Goal: Transaction & Acquisition: Purchase product/service

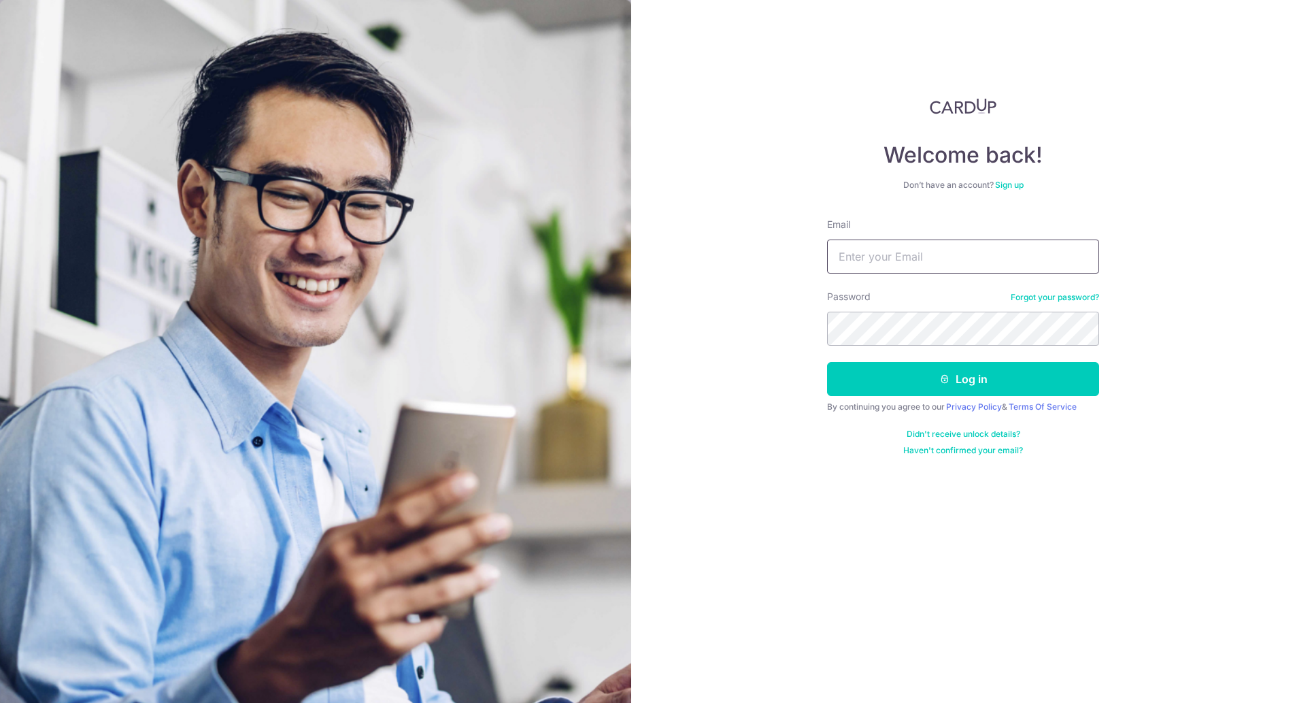
click at [871, 264] on input "Email" at bounding box center [963, 256] width 272 height 34
type input "angela.yp@gmail.com"
click at [930, 367] on button "Log in" at bounding box center [963, 379] width 272 height 34
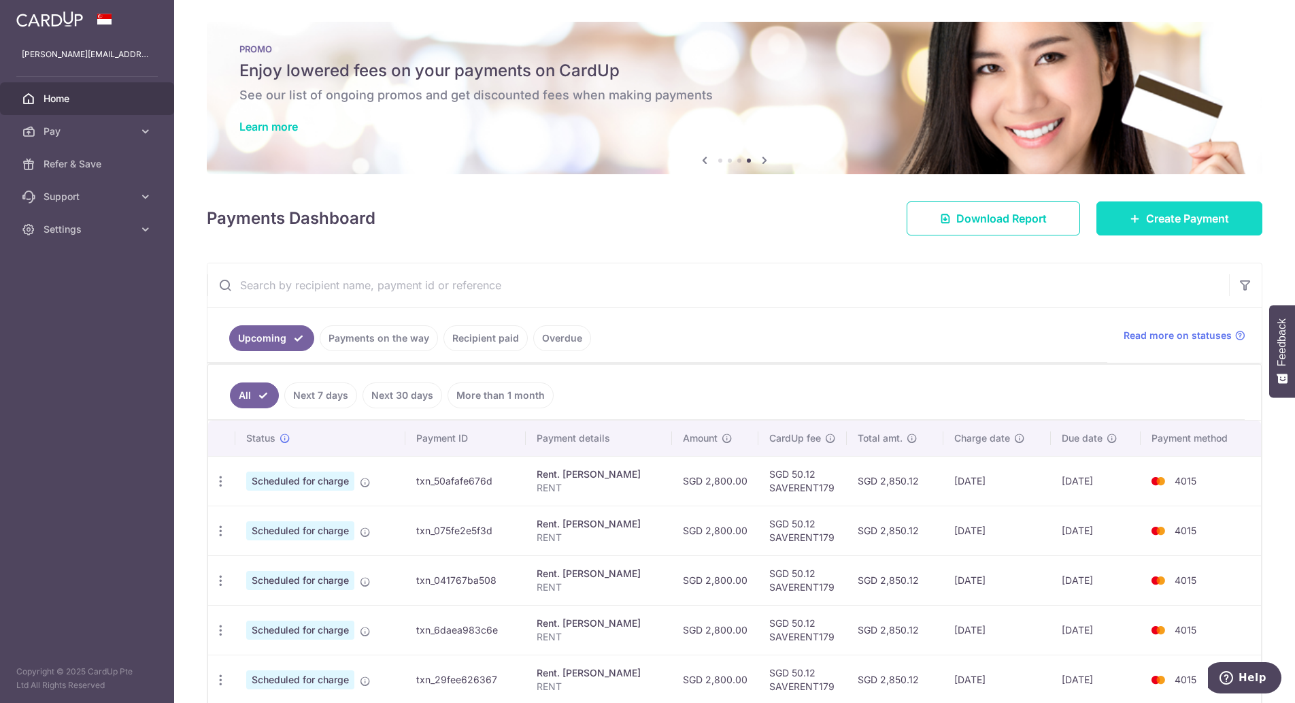
click at [1145, 208] on link "Create Payment" at bounding box center [1179, 218] width 166 height 34
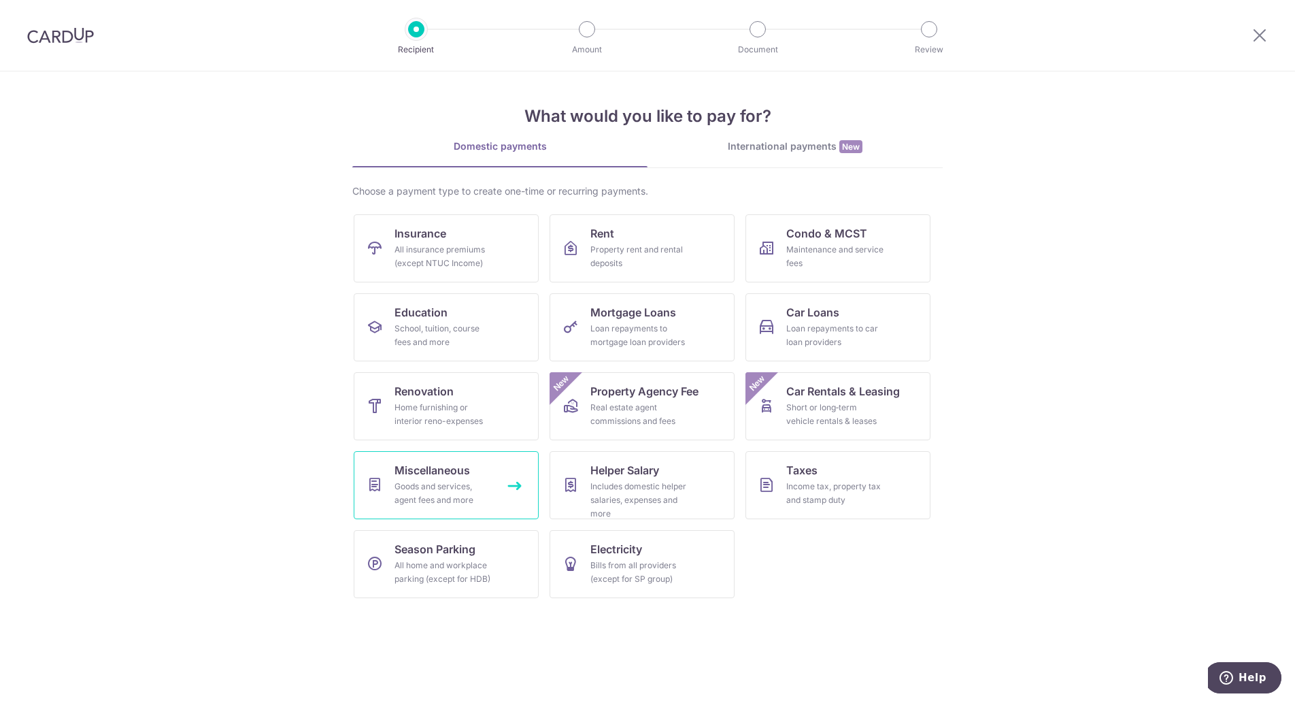
click at [500, 496] on link "Miscellaneous Goods and services, agent fees and more" at bounding box center [446, 485] width 185 height 68
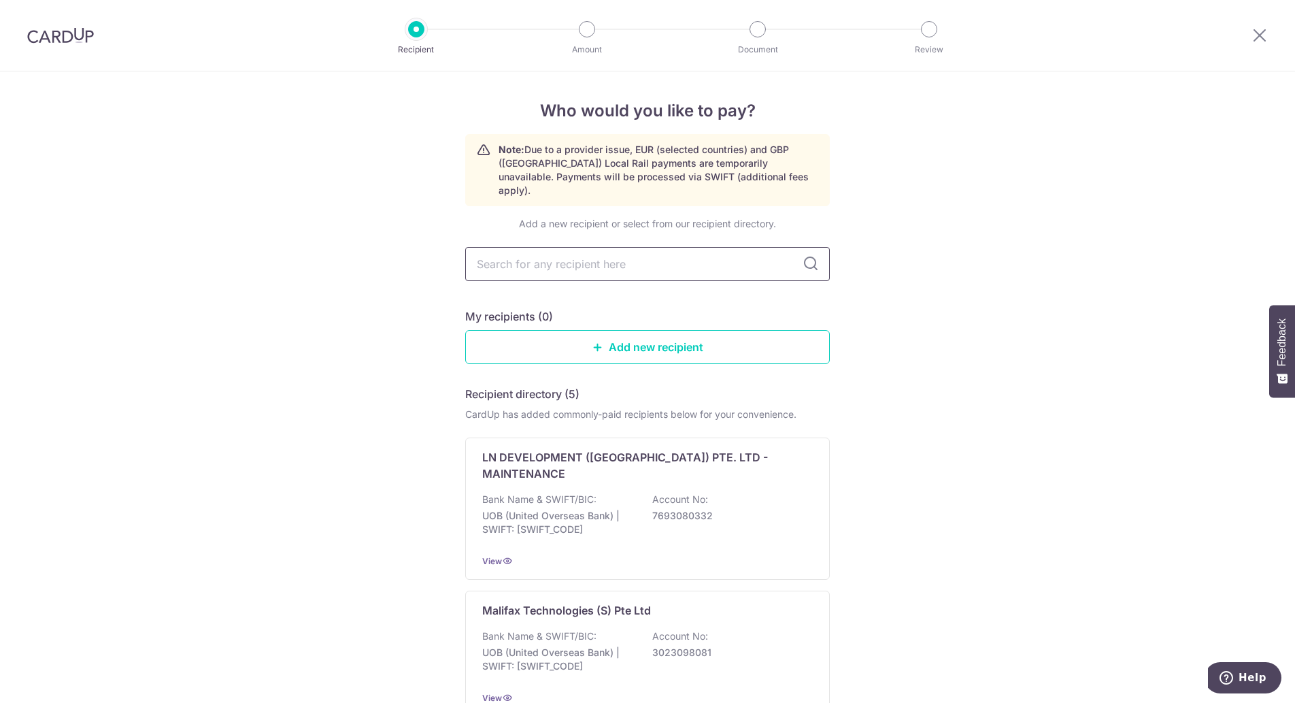
click at [570, 250] on input "text" at bounding box center [647, 264] width 365 height 34
click at [664, 330] on link "Add new recipient" at bounding box center [647, 347] width 365 height 34
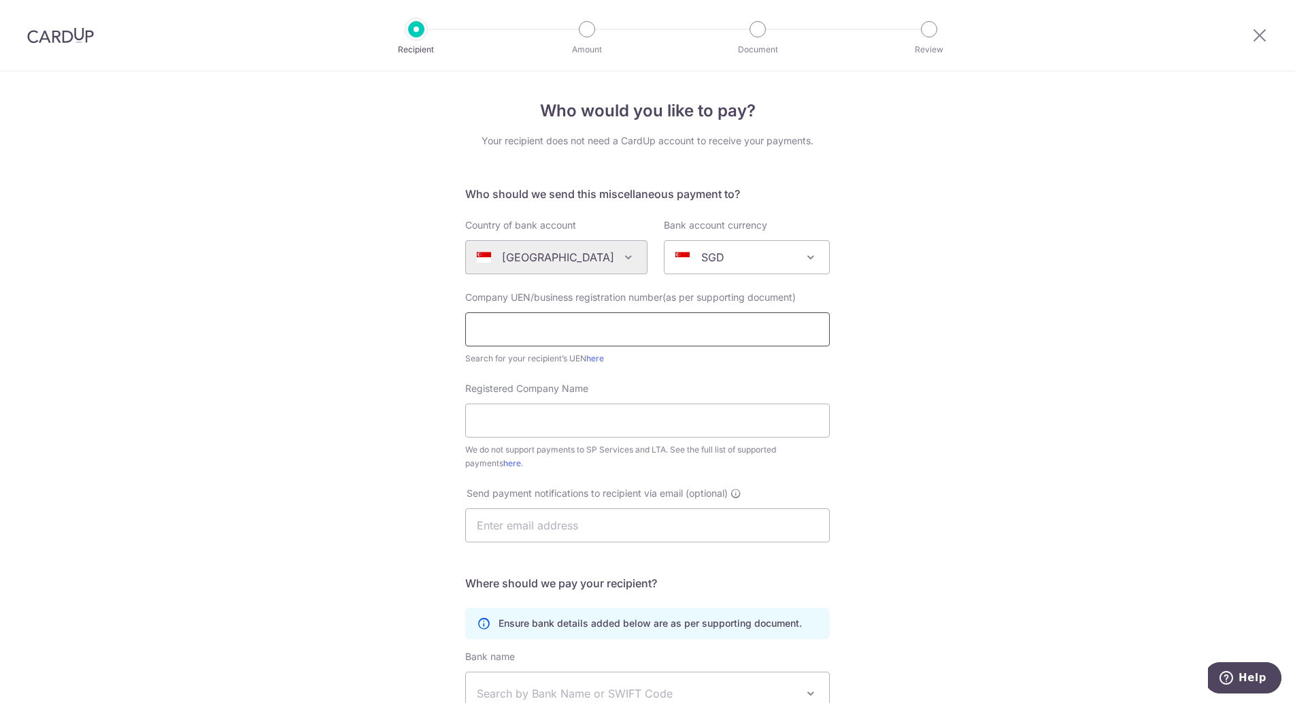
click at [669, 328] on input "text" at bounding box center [647, 329] width 365 height 34
type input "202116854M"
click at [594, 356] on link "here" at bounding box center [595, 358] width 18 height 10
click at [589, 409] on input "Registered Company Name" at bounding box center [647, 420] width 365 height 34
type input "MSFIT Personal Training Pte. Ltd."
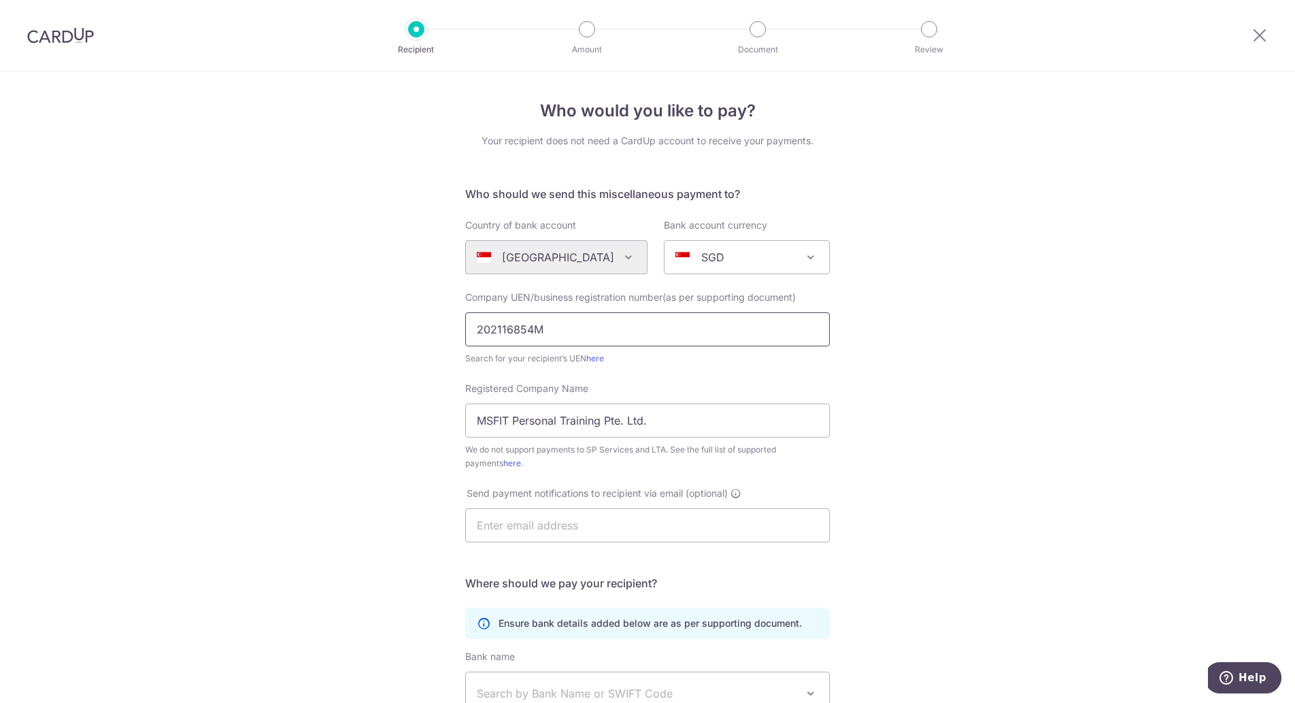
drag, startPoint x: 541, startPoint y: 329, endPoint x: 449, endPoint y: 334, distance: 92.6
click at [449, 334] on div "Who would you like to pay? Your recipient does not need a CardUp account to rec…" at bounding box center [647, 492] width 1295 height 843
click at [356, 378] on div "Who would you like to pay? Your recipient does not need a CardUp account to rec…" at bounding box center [647, 492] width 1295 height 843
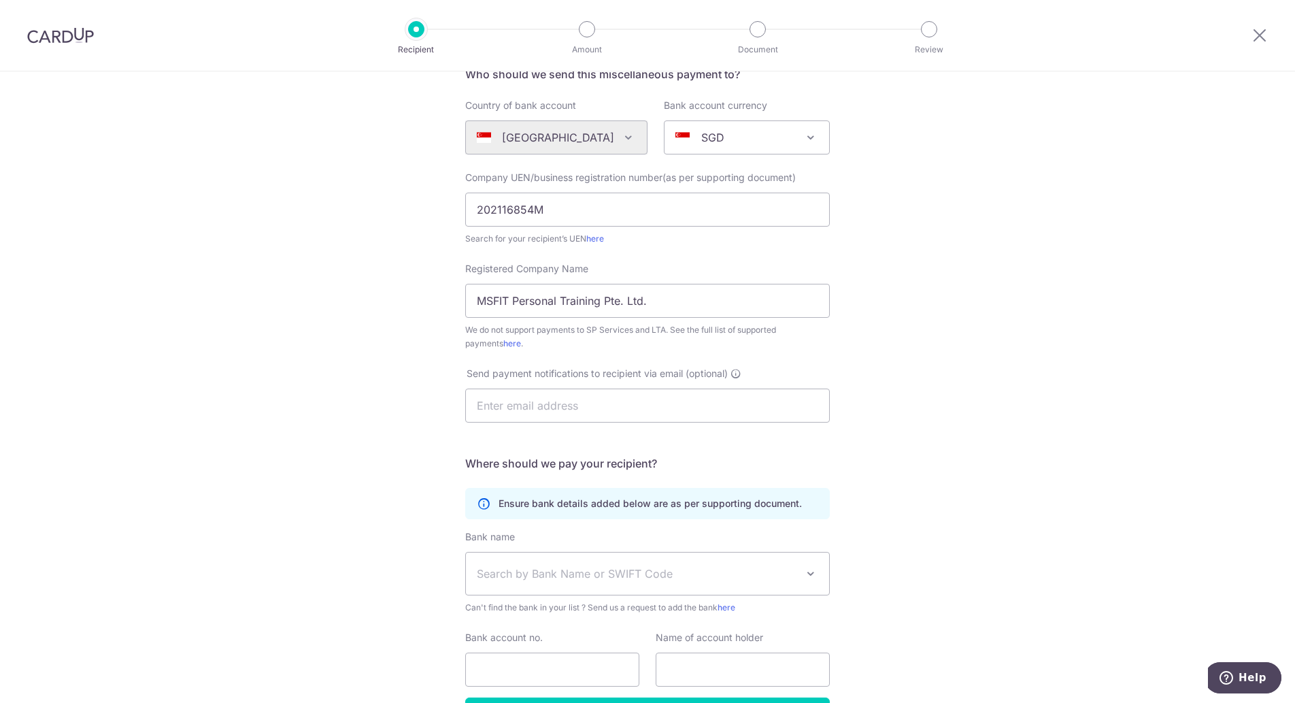
scroll to position [136, 0]
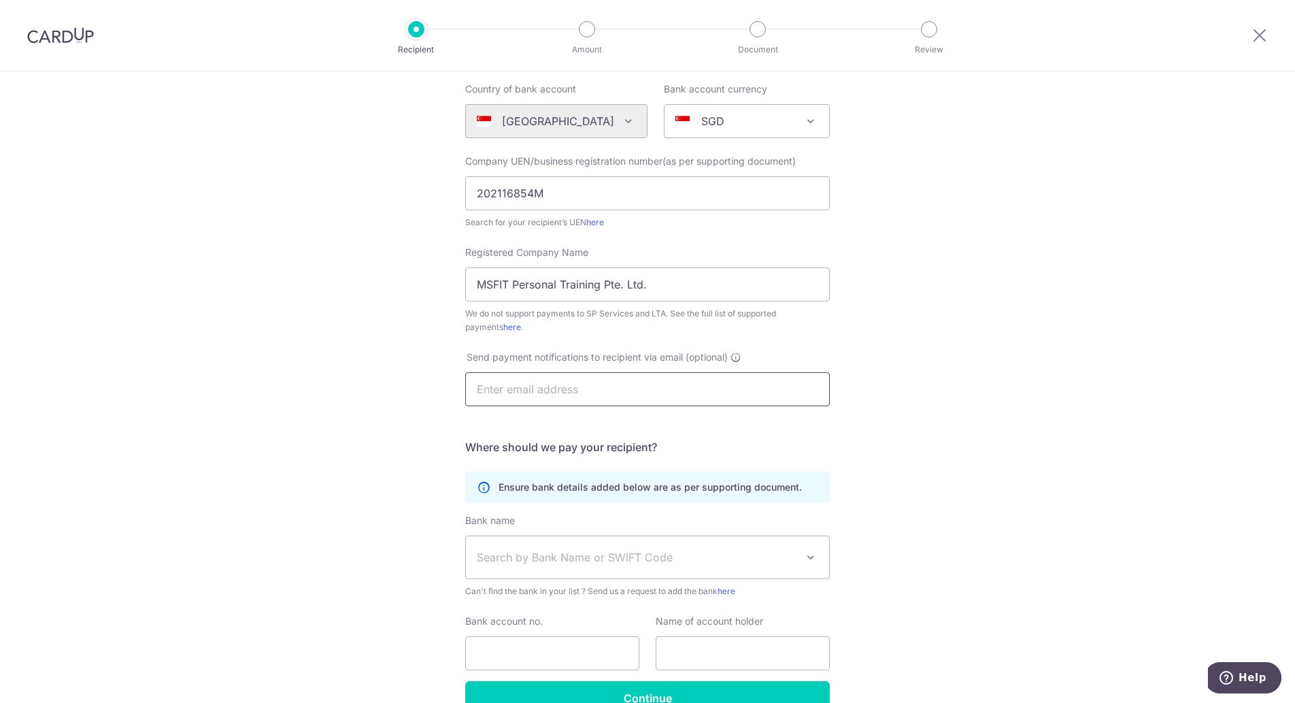
click at [523, 390] on input "text" at bounding box center [647, 389] width 365 height 34
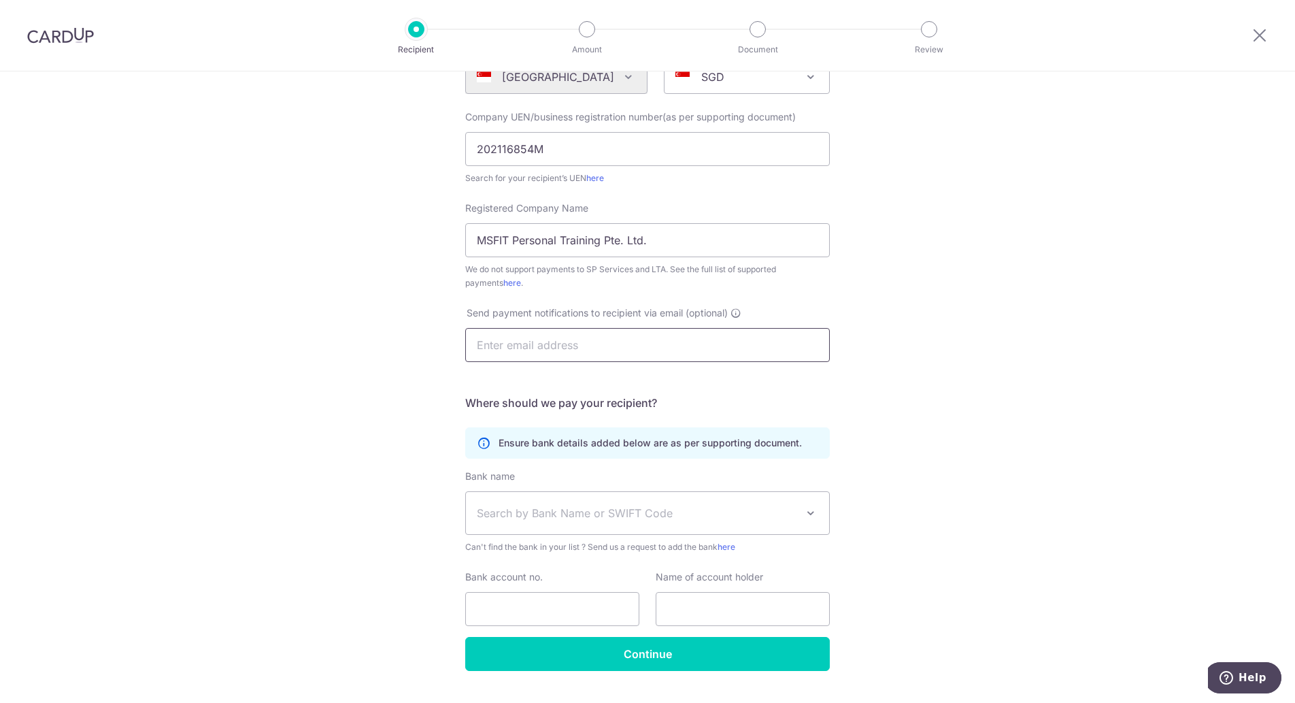
scroll to position [212, 0]
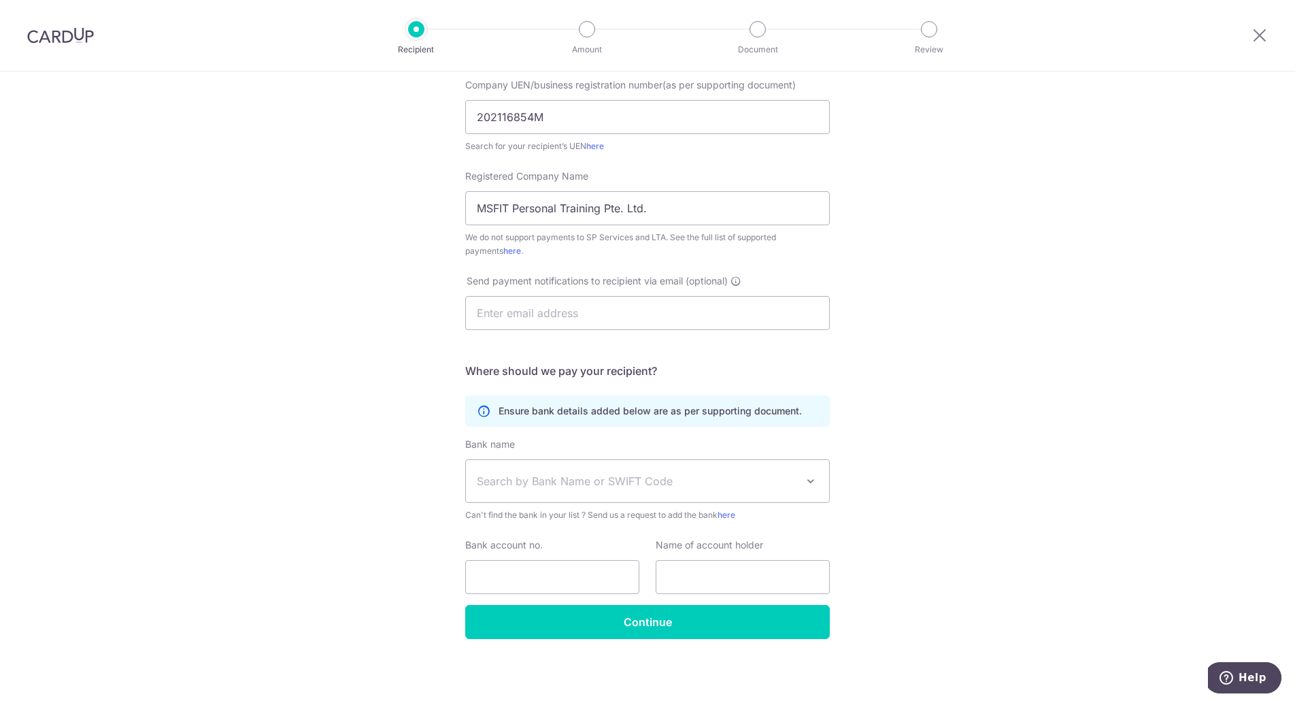
click at [677, 476] on span "Search by Bank Name or SWIFT Code" at bounding box center [637, 481] width 320 height 16
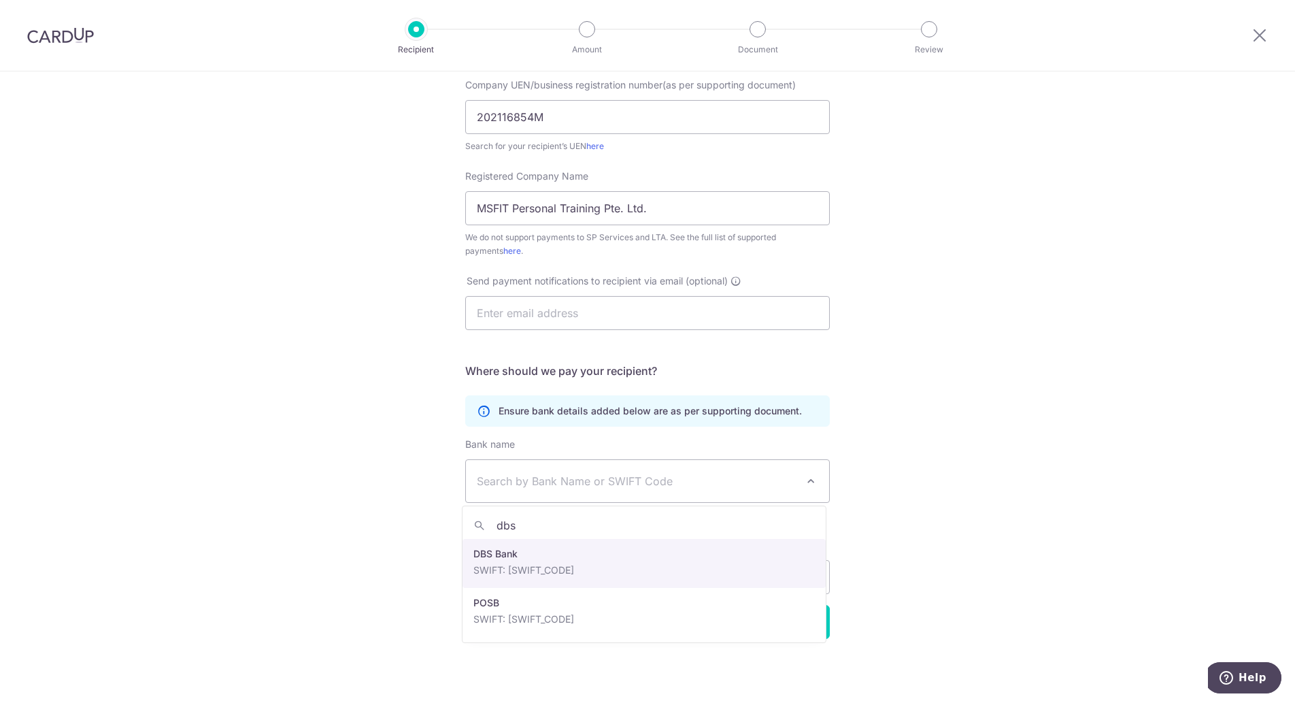
type input "dbs"
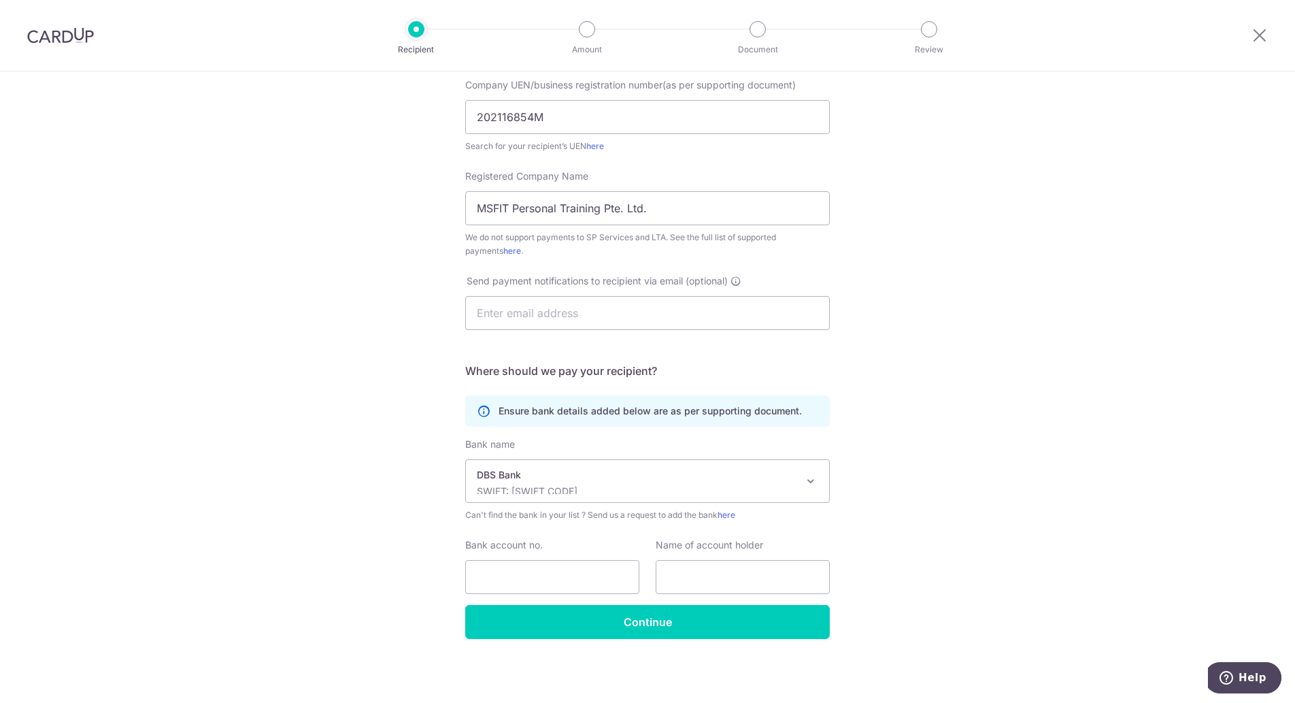
select select "6"
click at [567, 578] on input "Bank account no." at bounding box center [552, 577] width 174 height 34
type input "0720393627"
drag, startPoint x: 662, startPoint y: 207, endPoint x: 454, endPoint y: 216, distance: 208.3
click at [457, 216] on div "Registered Company Name MSFIT Personal Training Pte. Ltd. We do not support pay…" at bounding box center [647, 213] width 381 height 88
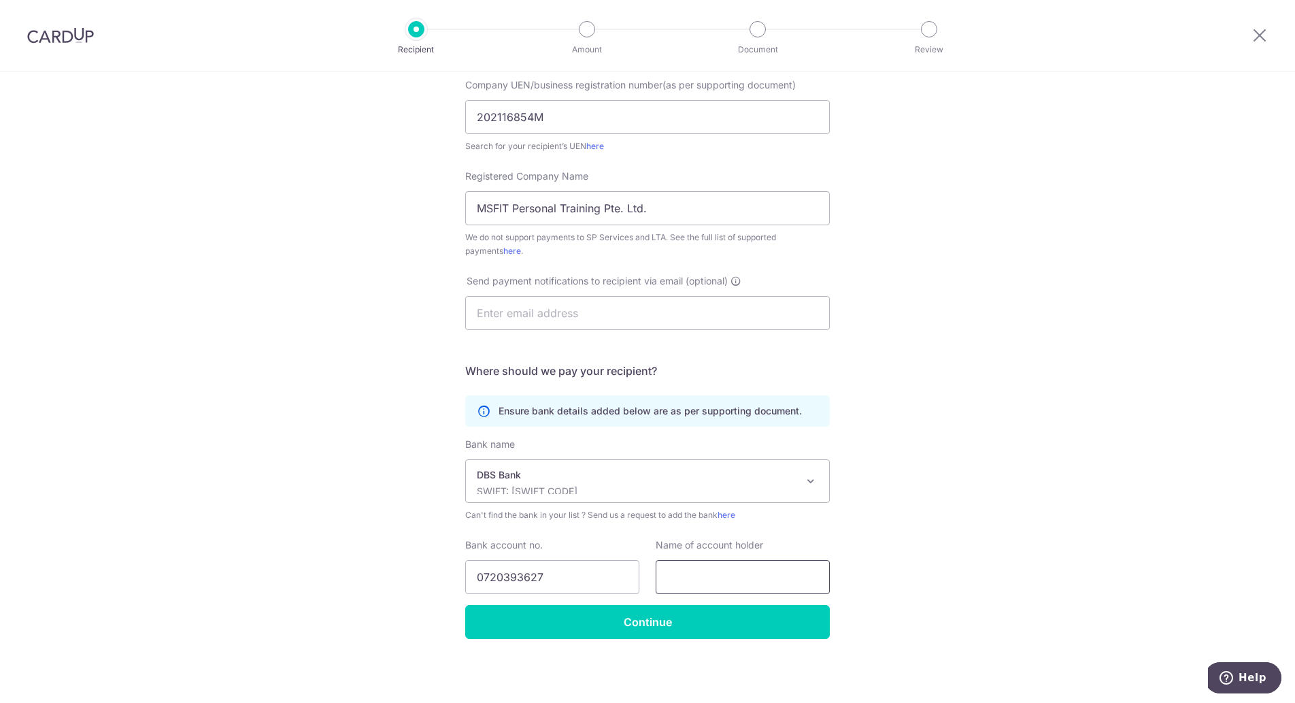
click at [725, 575] on input "text" at bounding box center [743, 577] width 174 height 34
paste input "MSFIT Personal Training Pte. Ltd."
type input "MSFIT Personal Training Pte. Ltd."
click at [866, 535] on div "Who would you like to pay? Your recipient does not need a CardUp account to rec…" at bounding box center [647, 280] width 1295 height 843
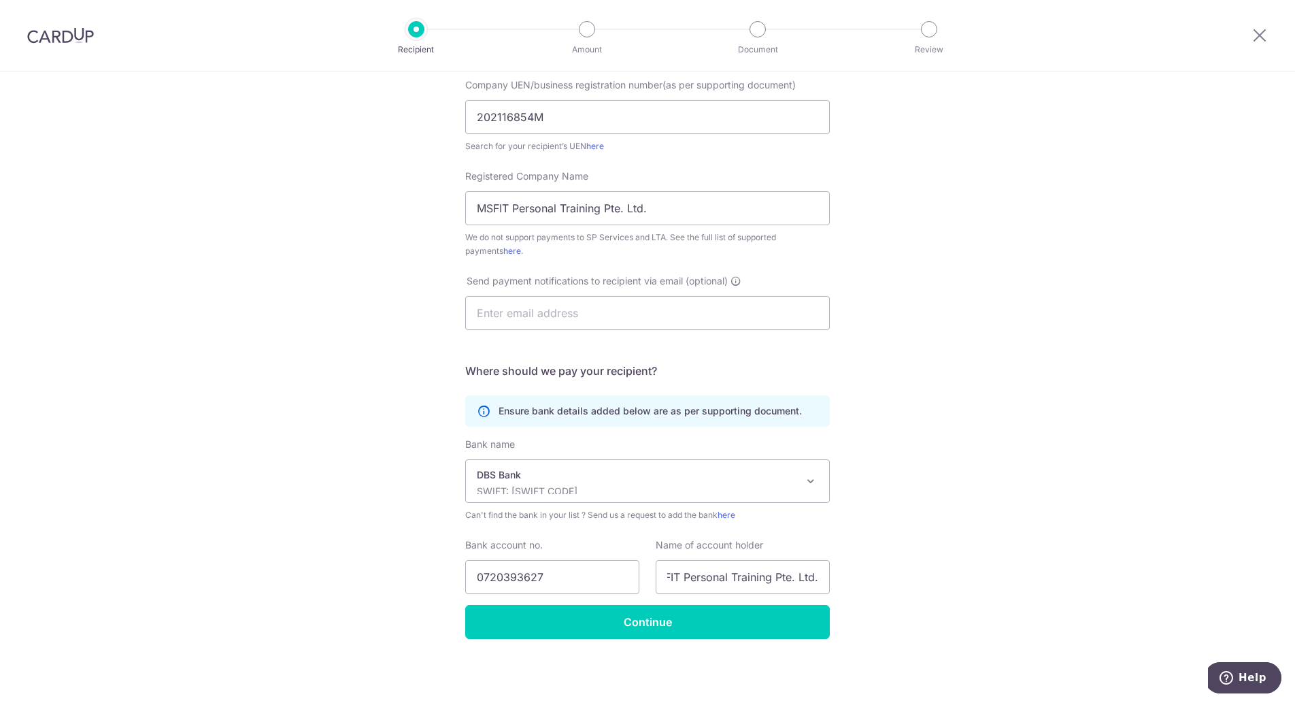
scroll to position [0, 0]
click at [788, 610] on input "Continue" at bounding box center [647, 622] width 365 height 34
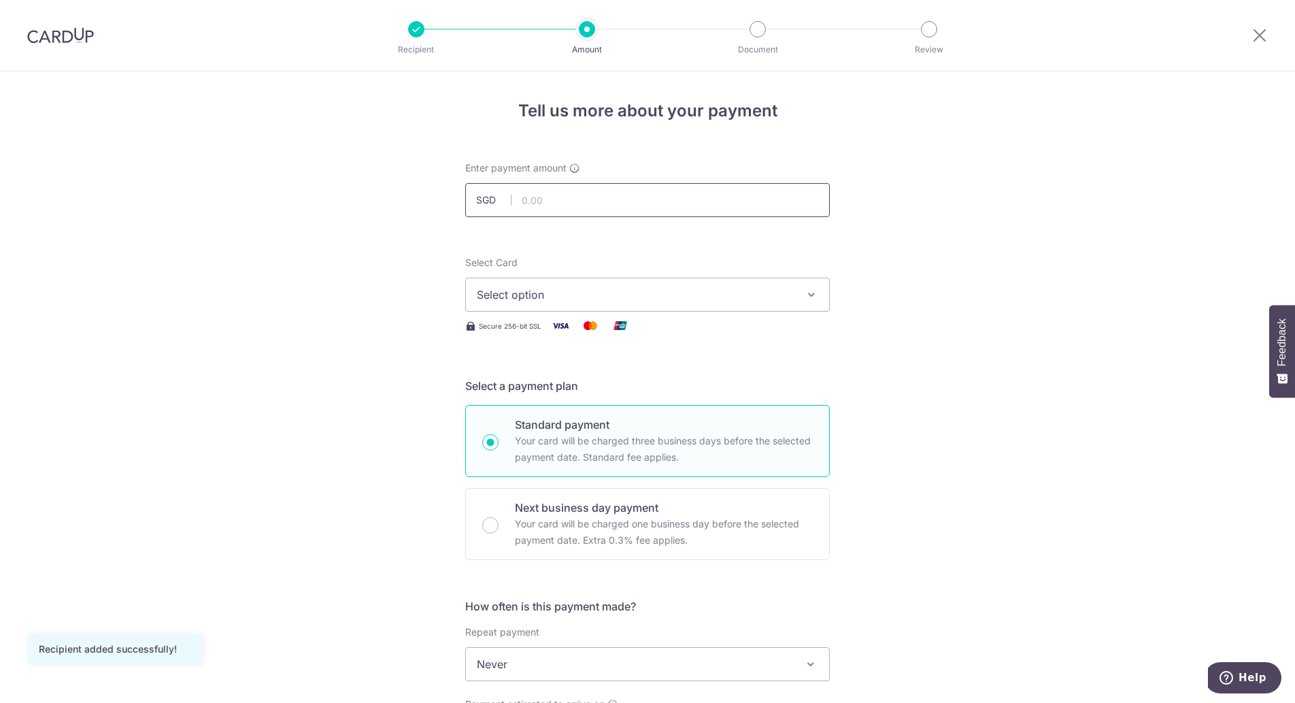
click at [611, 207] on input "text" at bounding box center [647, 200] width 365 height 34
type input "6,474.60"
click at [951, 225] on div "Tell us more about your payment Enter payment amount SGD 6,474.60 6474.60 Recip…" at bounding box center [647, 686] width 1295 height 1230
click at [808, 294] on icon "button" at bounding box center [812, 295] width 14 height 14
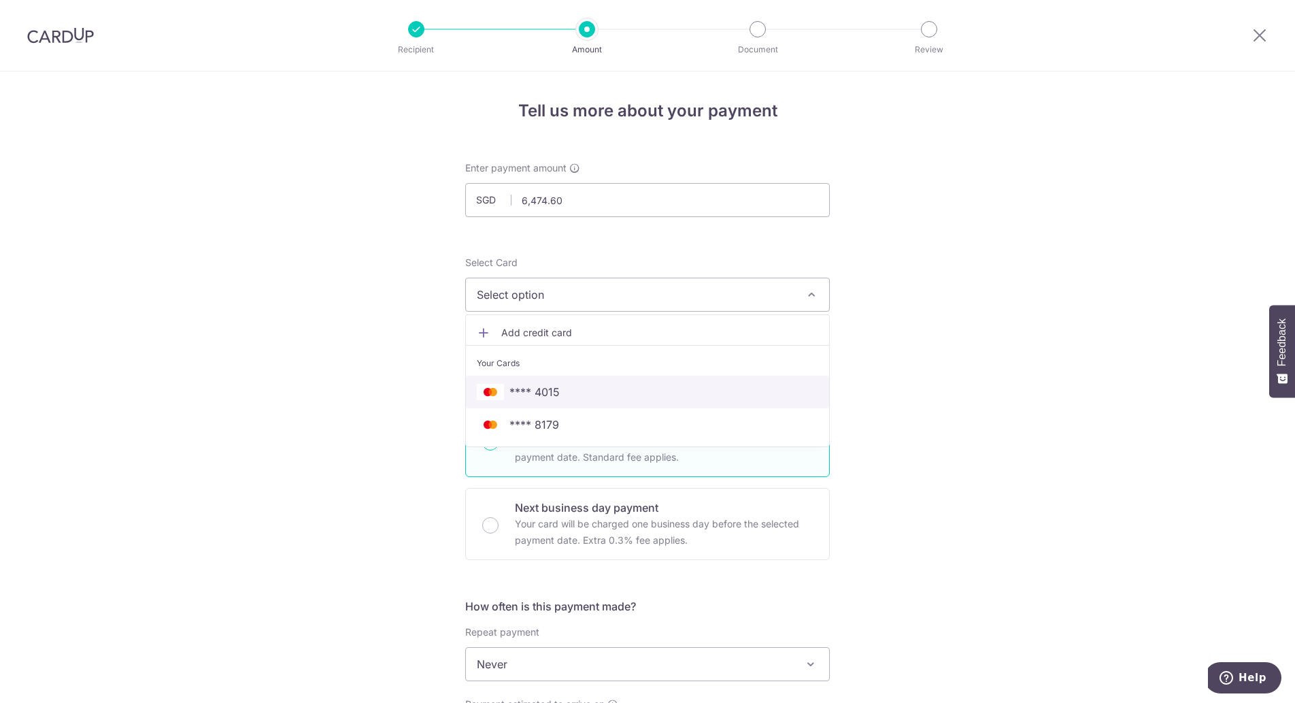
click at [588, 390] on span "**** 4015" at bounding box center [647, 392] width 341 height 16
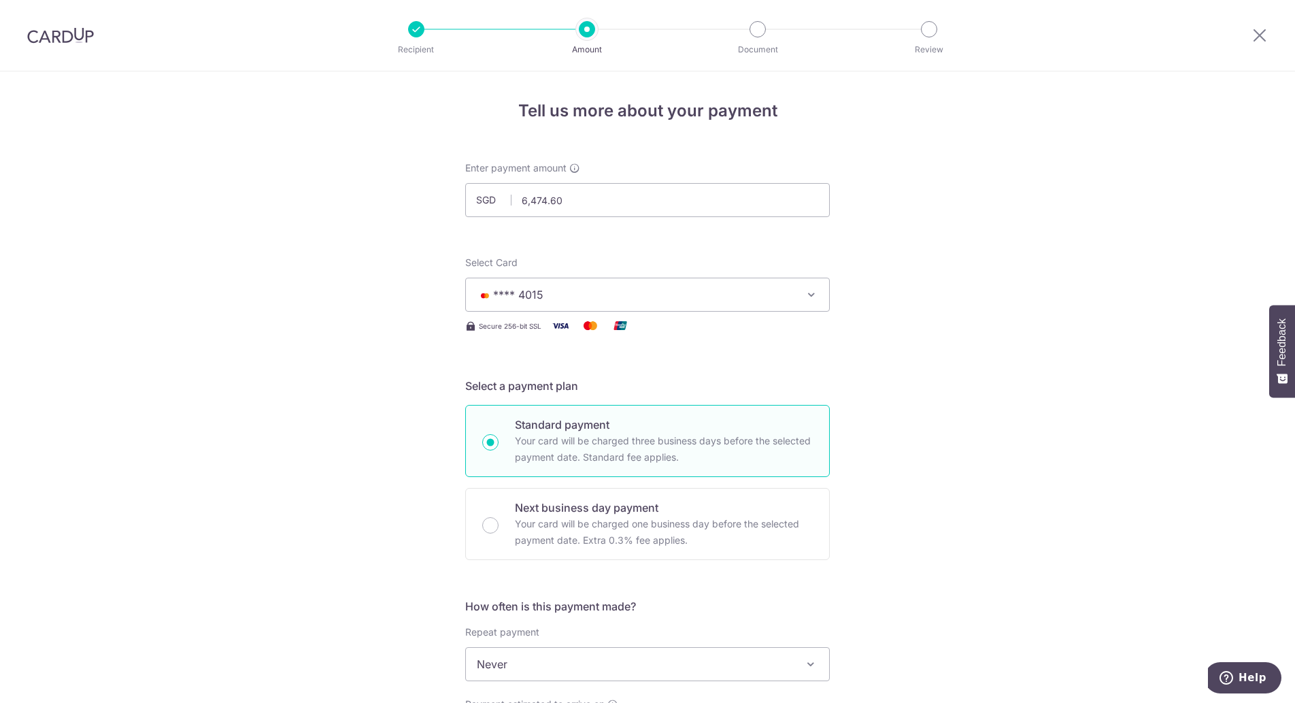
click at [998, 333] on div "Tell us more about your payment Enter payment amount SGD 6,474.60 6474.60 Recip…" at bounding box center [647, 686] width 1295 height 1230
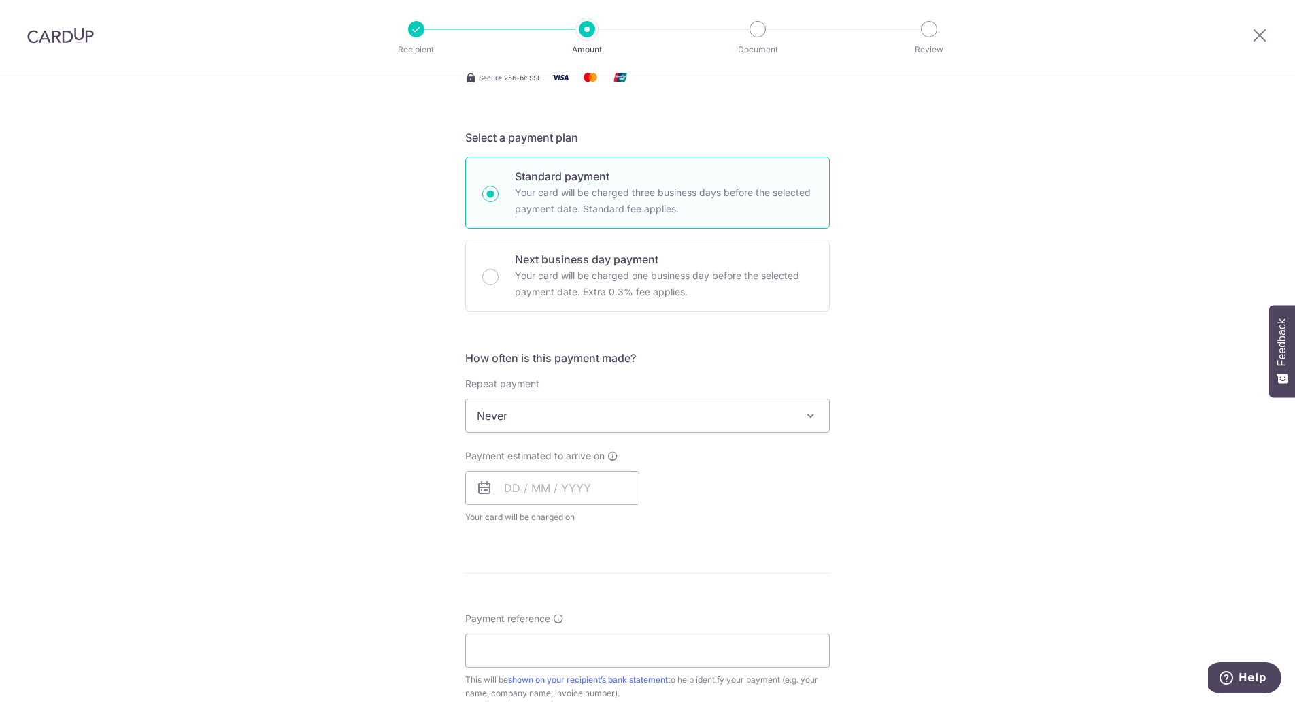
scroll to position [272, 0]
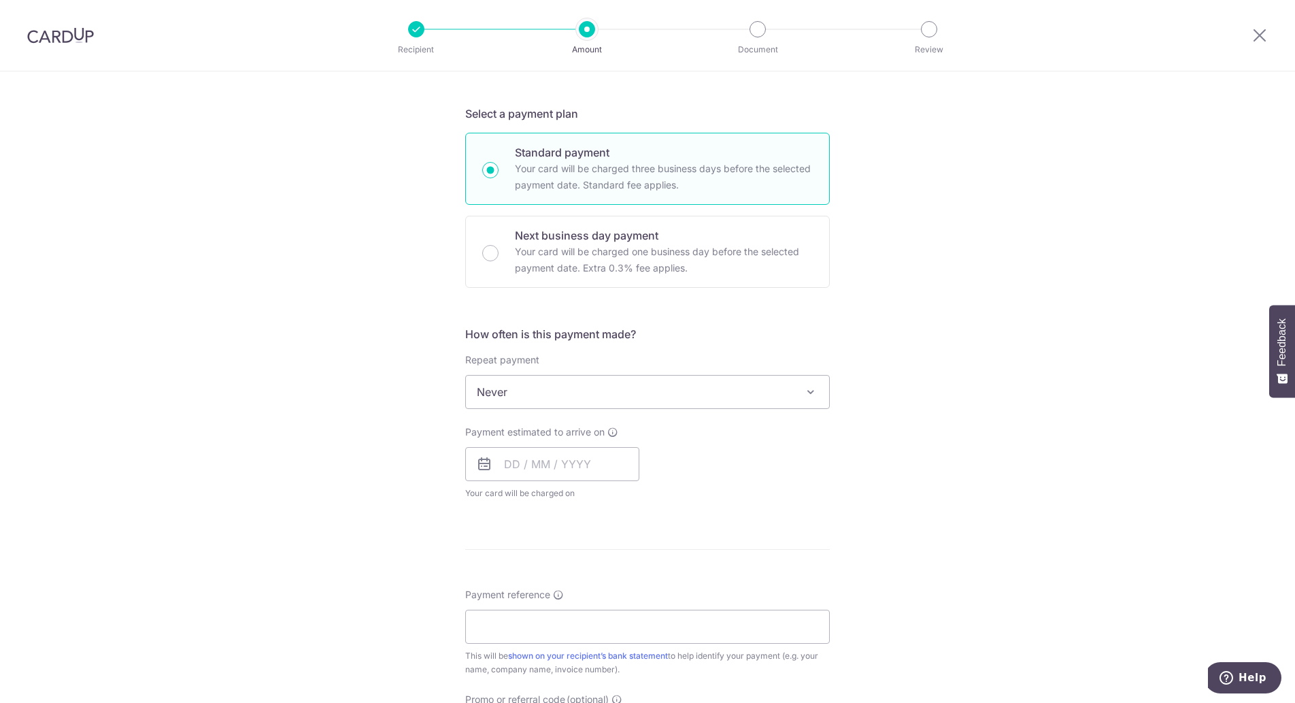
click at [768, 390] on span "Never" at bounding box center [647, 391] width 363 height 33
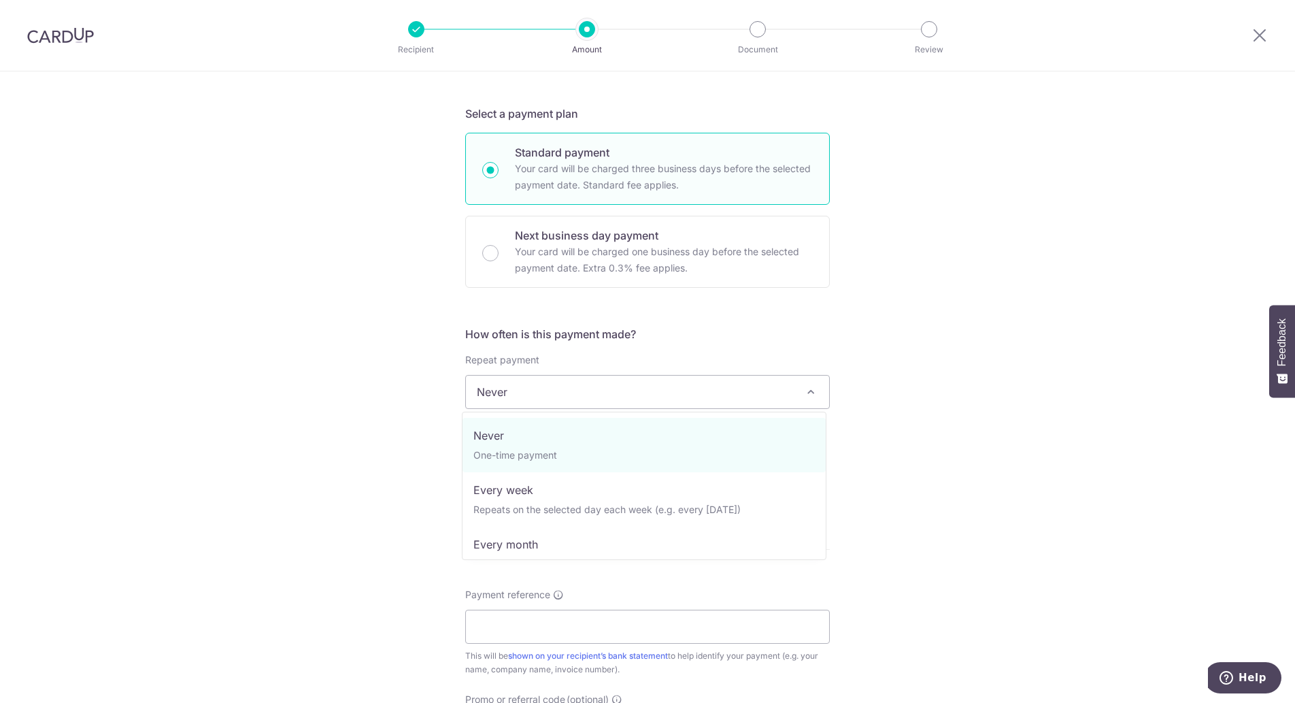
click at [768, 390] on span "Never" at bounding box center [647, 391] width 363 height 33
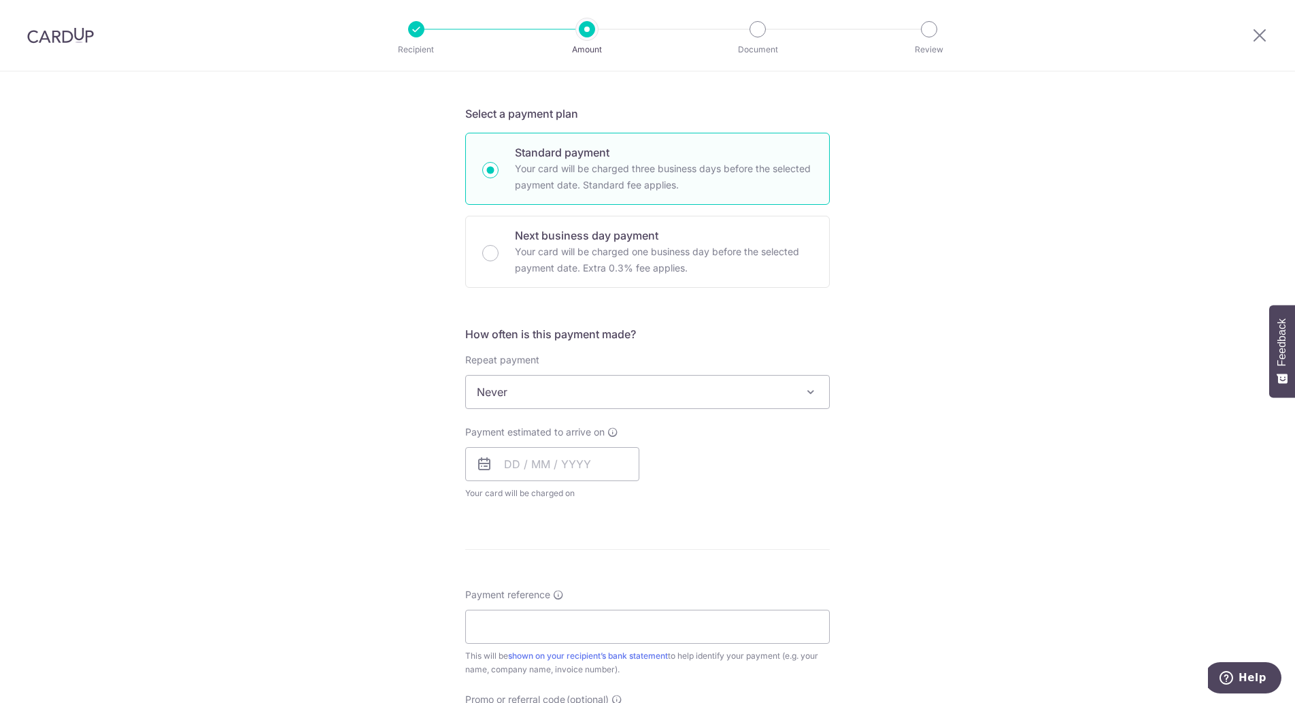
click at [970, 389] on div "Tell us more about your payment Enter payment amount SGD 6,474.60 6474.60 Recip…" at bounding box center [647, 414] width 1295 height 1230
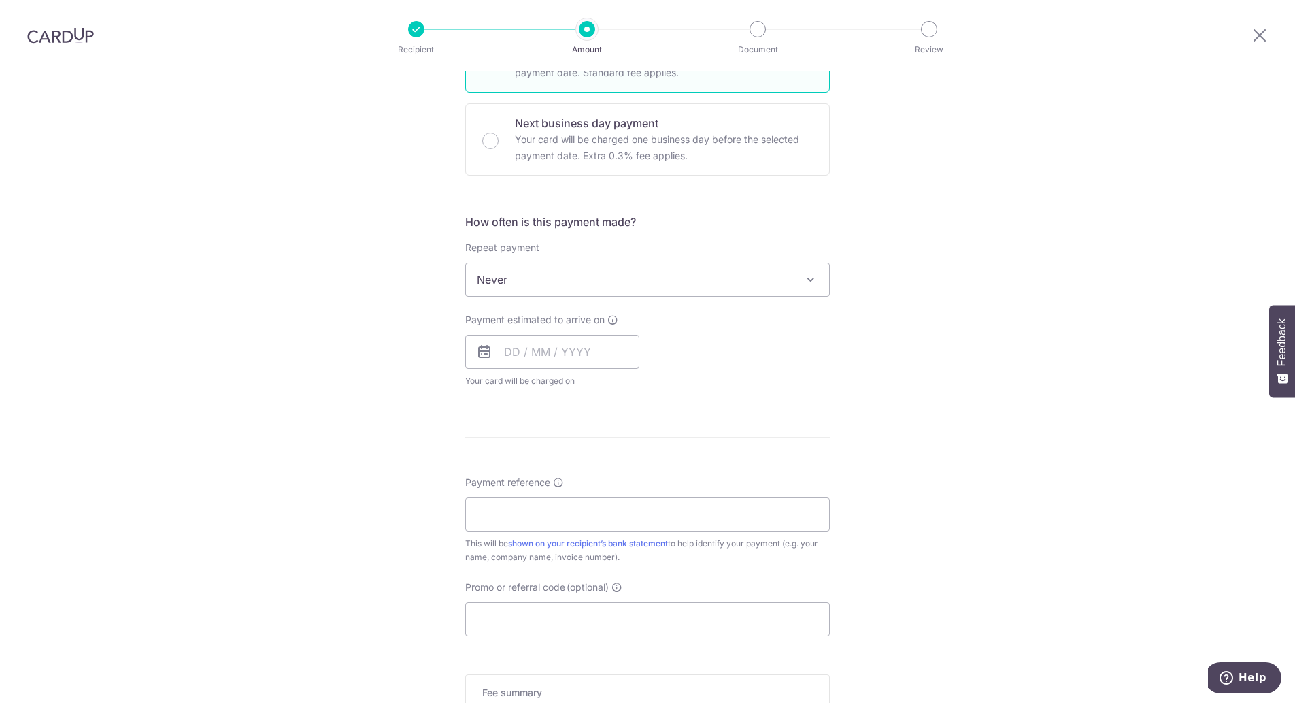
scroll to position [408, 0]
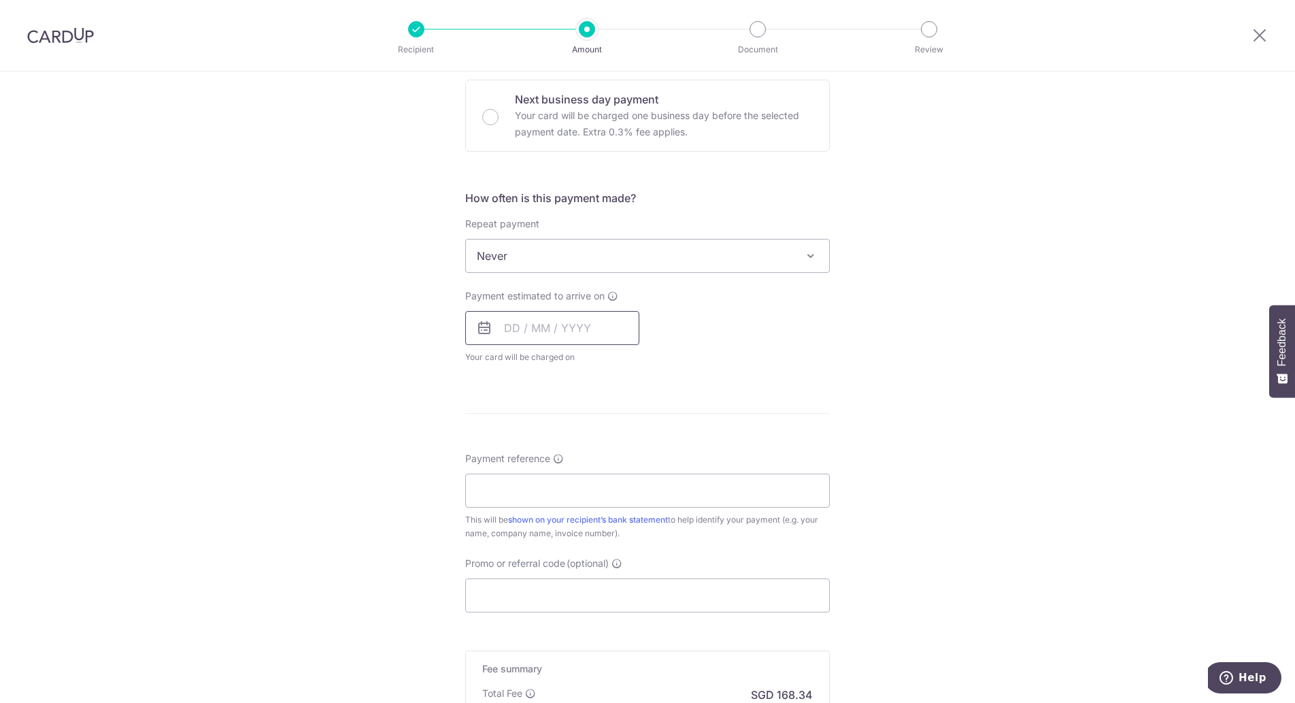
click at [507, 329] on input "text" at bounding box center [552, 328] width 174 height 34
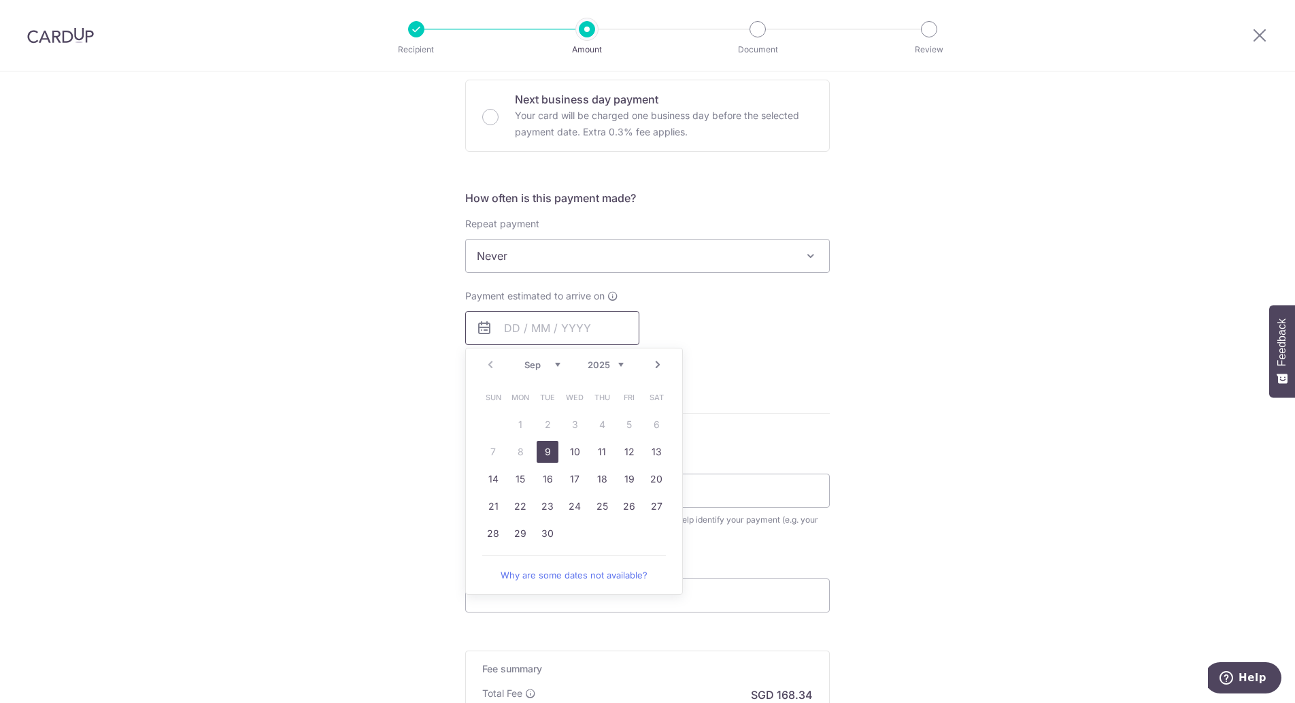
click at [523, 327] on input "text" at bounding box center [552, 328] width 174 height 34
click at [542, 451] on link "9" at bounding box center [548, 452] width 22 height 22
type input "09/09/2025"
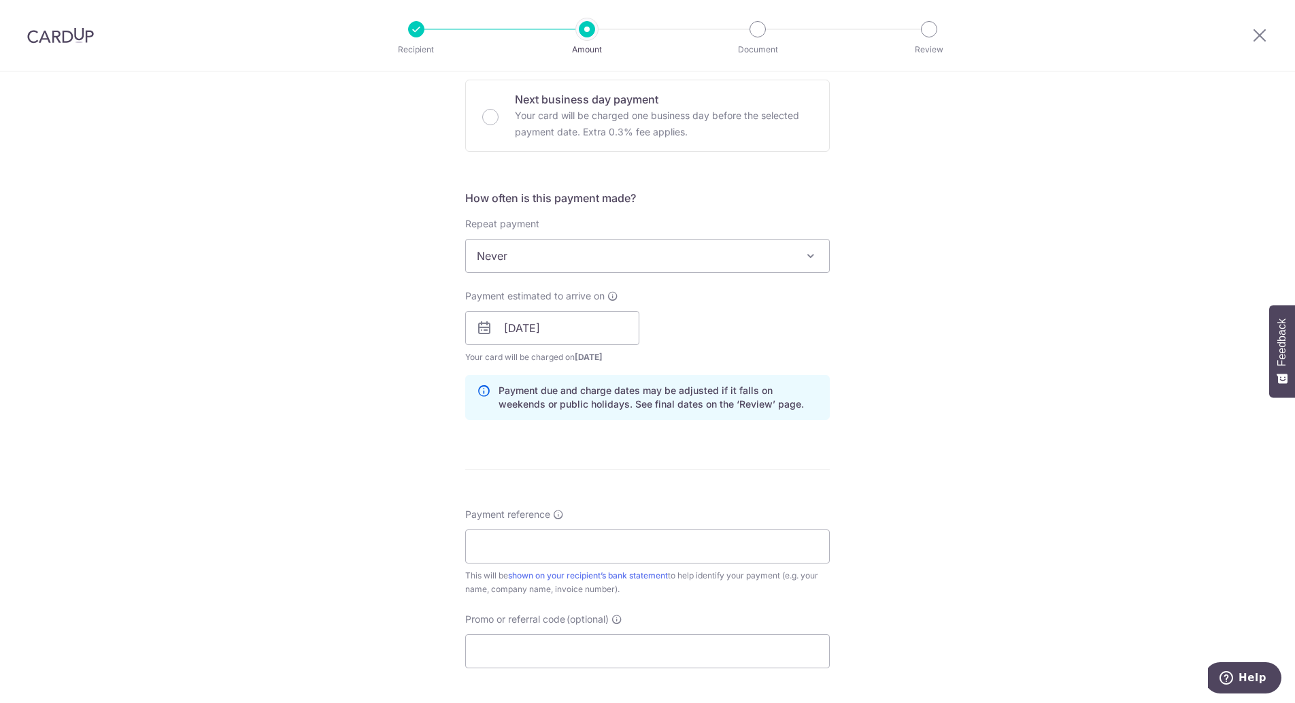
click at [998, 375] on div "Tell us more about your payment Enter payment amount SGD 6,474.60 6474.60 Recip…" at bounding box center [647, 306] width 1295 height 1286
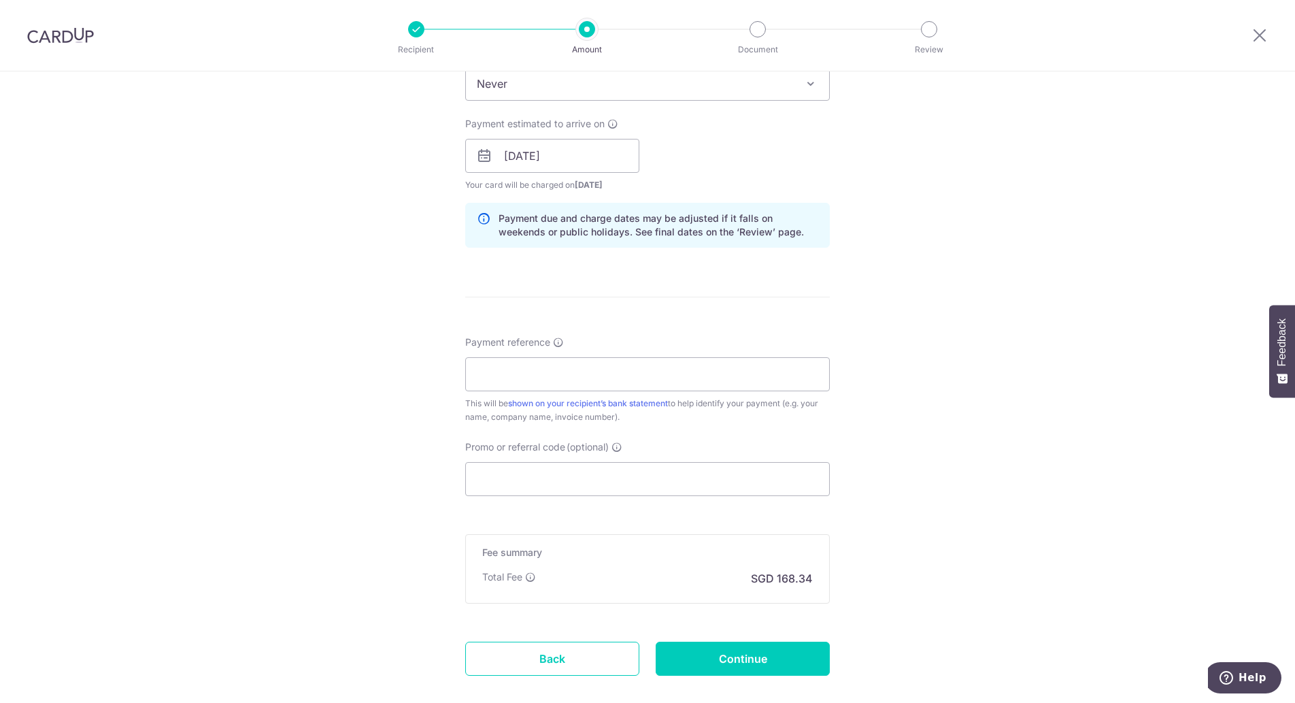
scroll to position [612, 0]
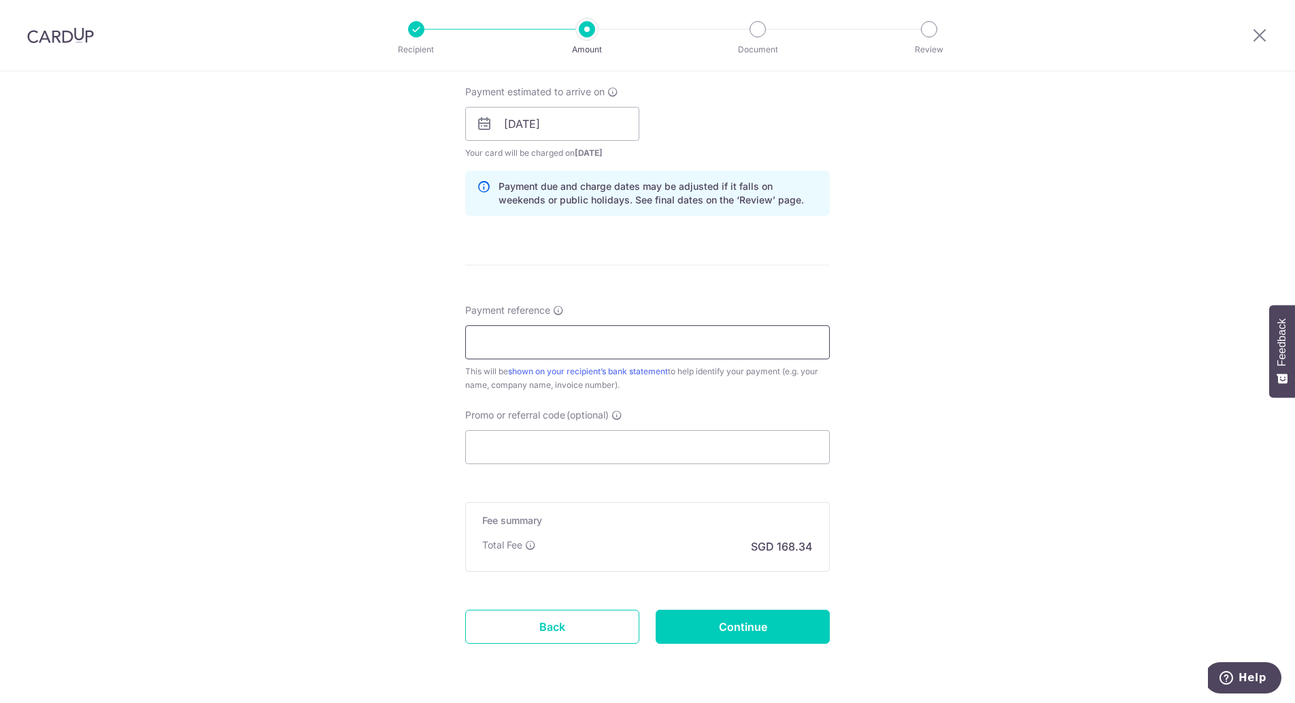
click at [669, 339] on input "Payment reference" at bounding box center [647, 342] width 365 height 34
type input "Angela Yap 87402902"
click at [763, 451] on input "Promo or referral code (optional)" at bounding box center [647, 447] width 365 height 34
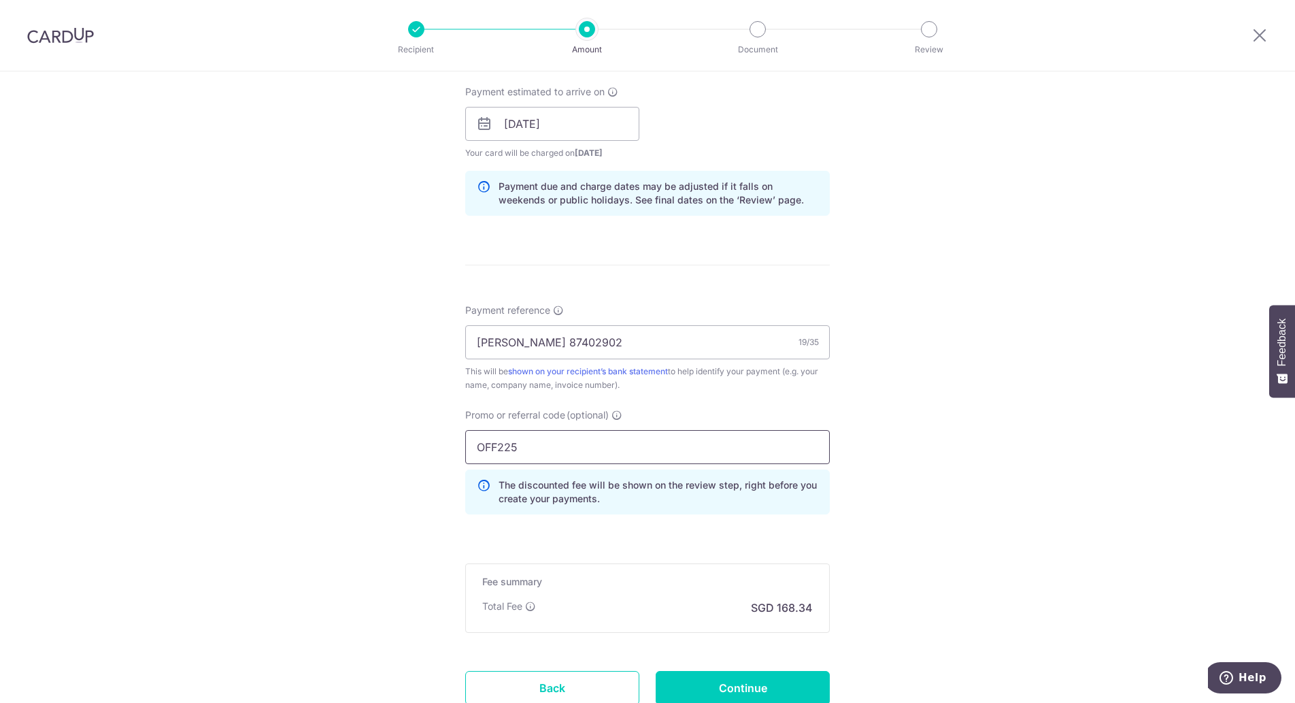
type input "OFF225"
click at [938, 391] on div "Tell us more about your payment Enter payment amount SGD 6,474.60 6474.60 Recip…" at bounding box center [647, 130] width 1295 height 1347
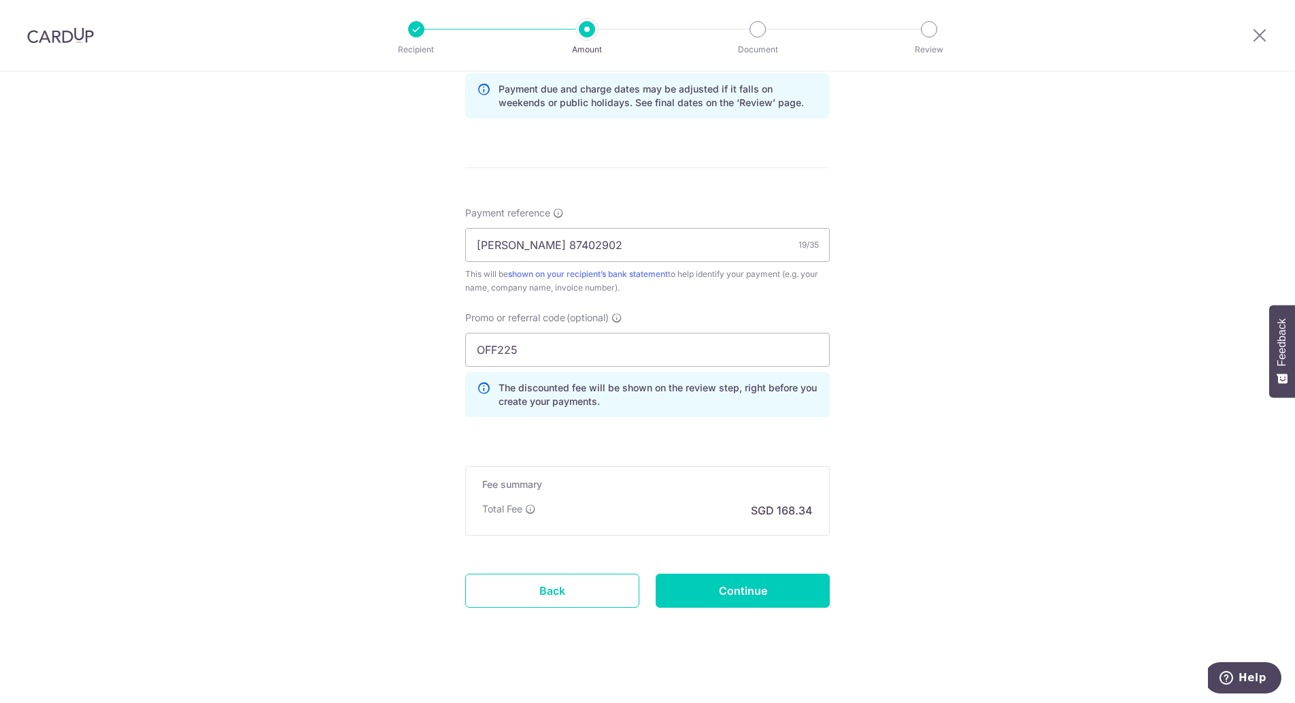
scroll to position [716, 0]
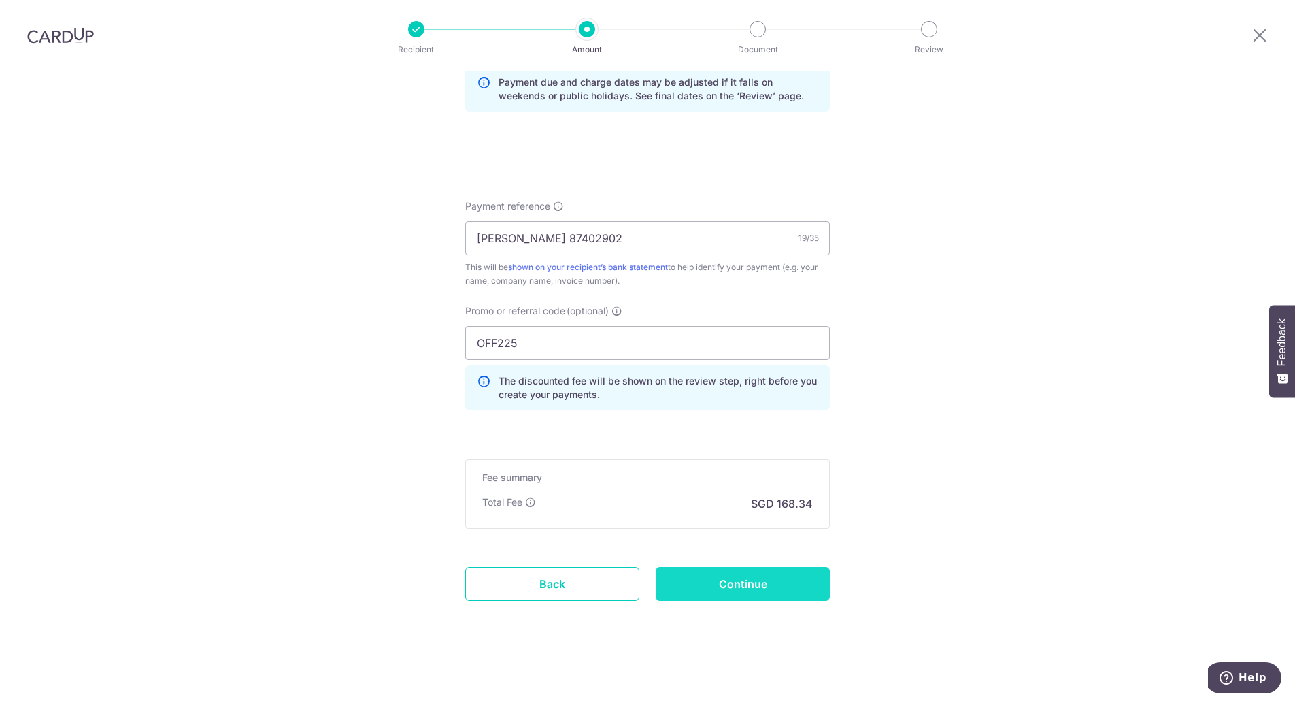
click at [757, 588] on input "Continue" at bounding box center [743, 584] width 174 height 34
type input "Create Schedule"
